Goal: Check status: Check status

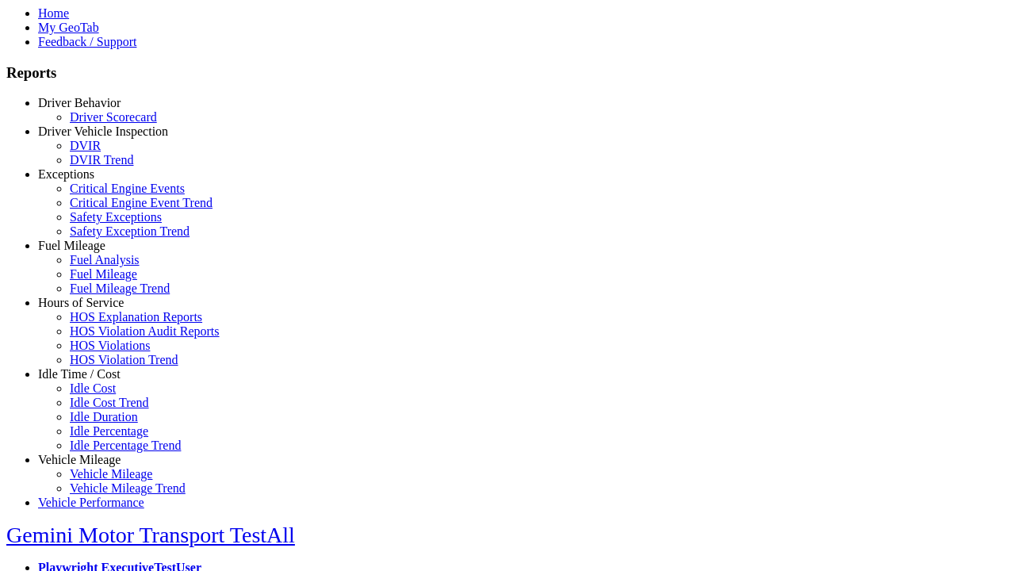
click at [91, 181] on link "Exceptions" at bounding box center [66, 173] width 56 height 13
click at [103, 209] on link "Critical Engine Event Trend" at bounding box center [141, 202] width 143 height 13
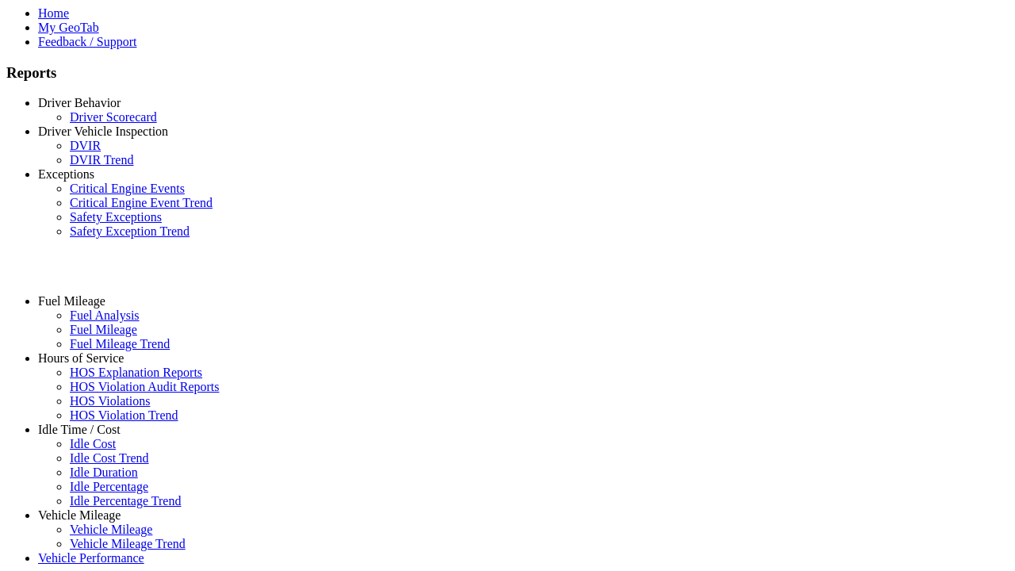
select select "**********"
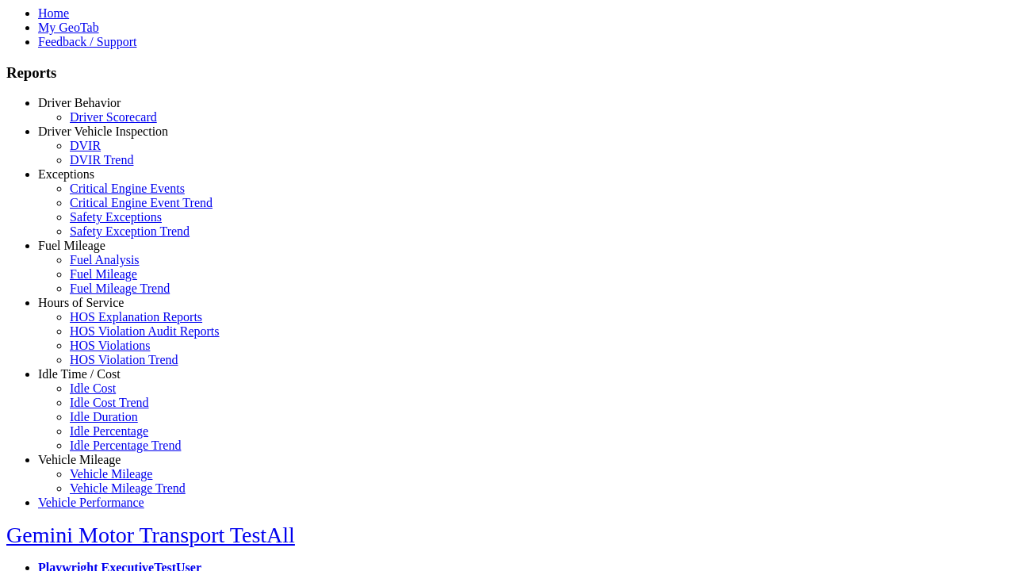
type input "**********"
